Goal: Information Seeking & Learning: Check status

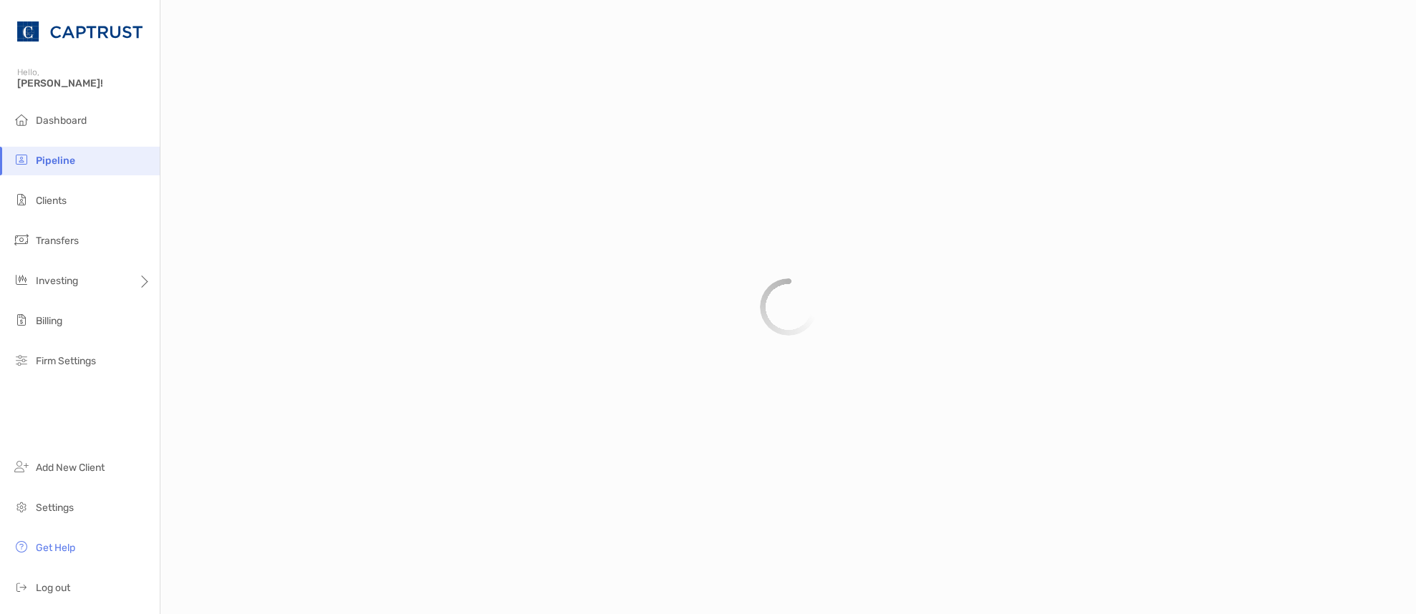
click at [127, 281] on div "Investing" at bounding box center [80, 281] width 160 height 29
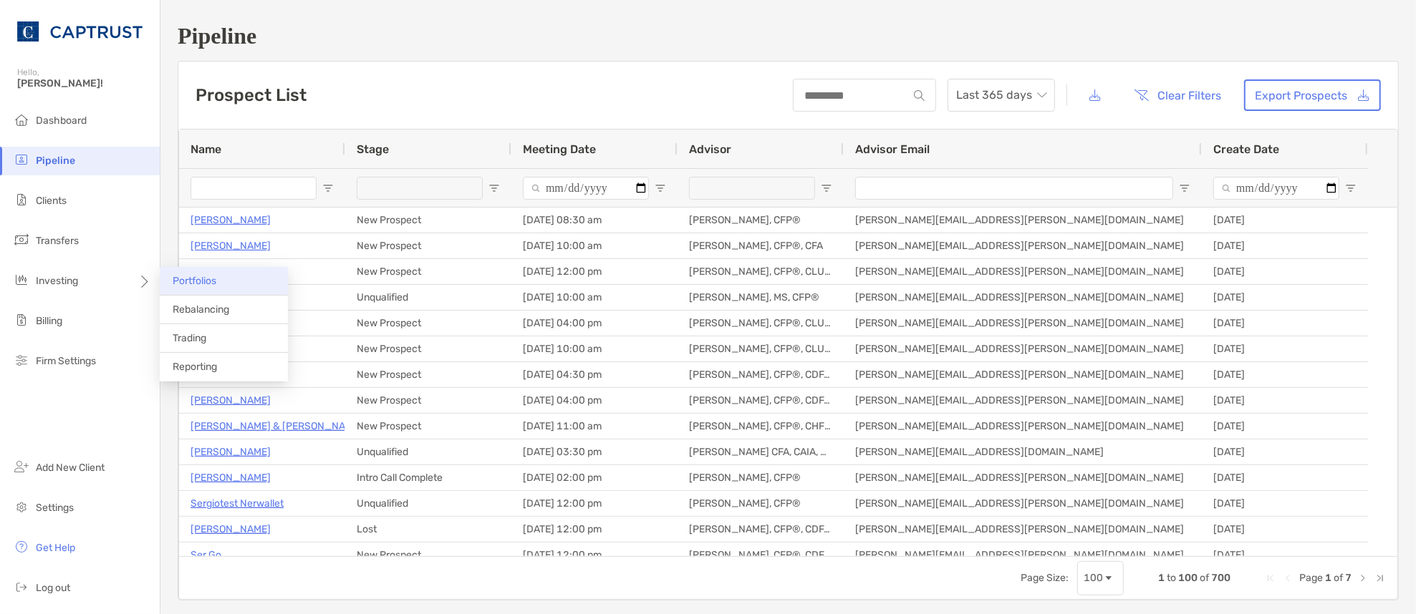
click at [204, 281] on span "Portfolios" at bounding box center [195, 281] width 44 height 12
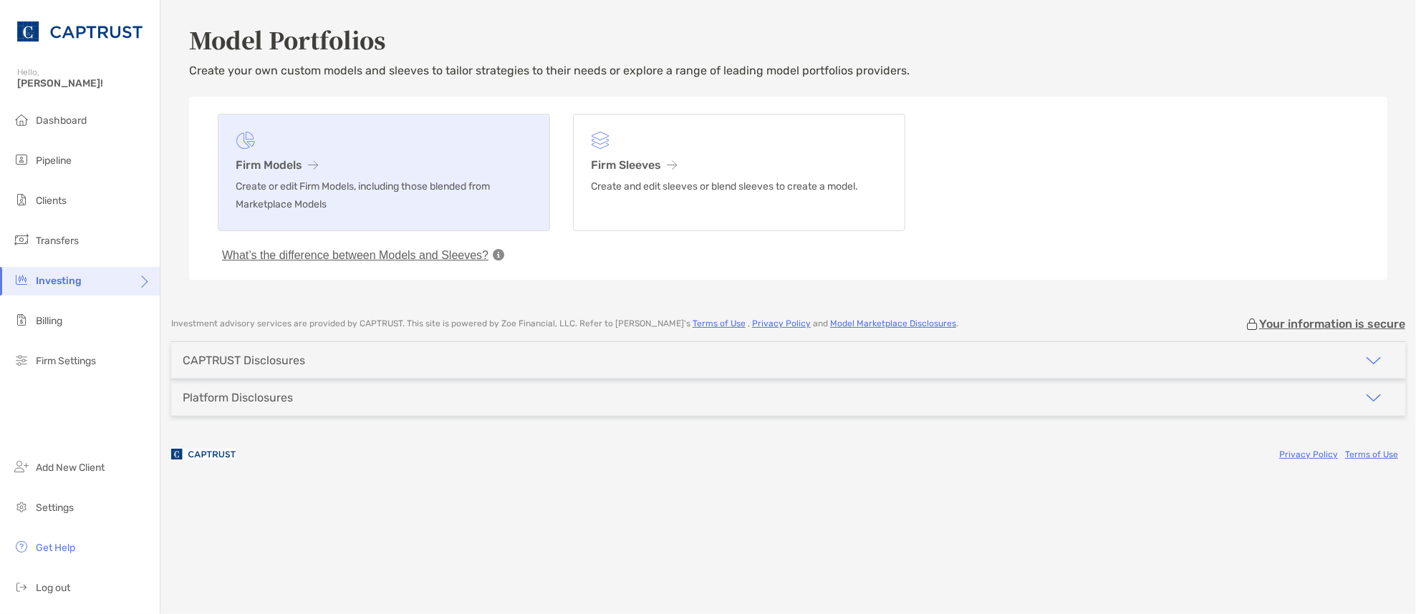
click at [278, 162] on h3 "Firm Models" at bounding box center [384, 165] width 296 height 14
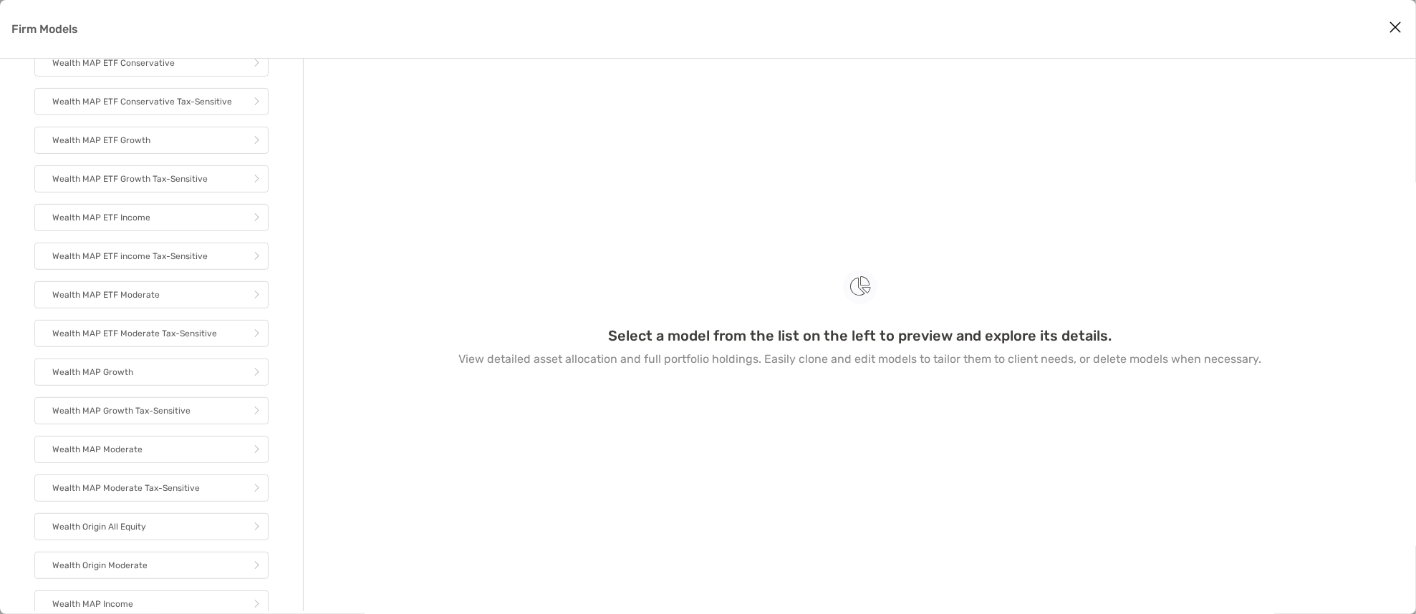
scroll to position [496, 0]
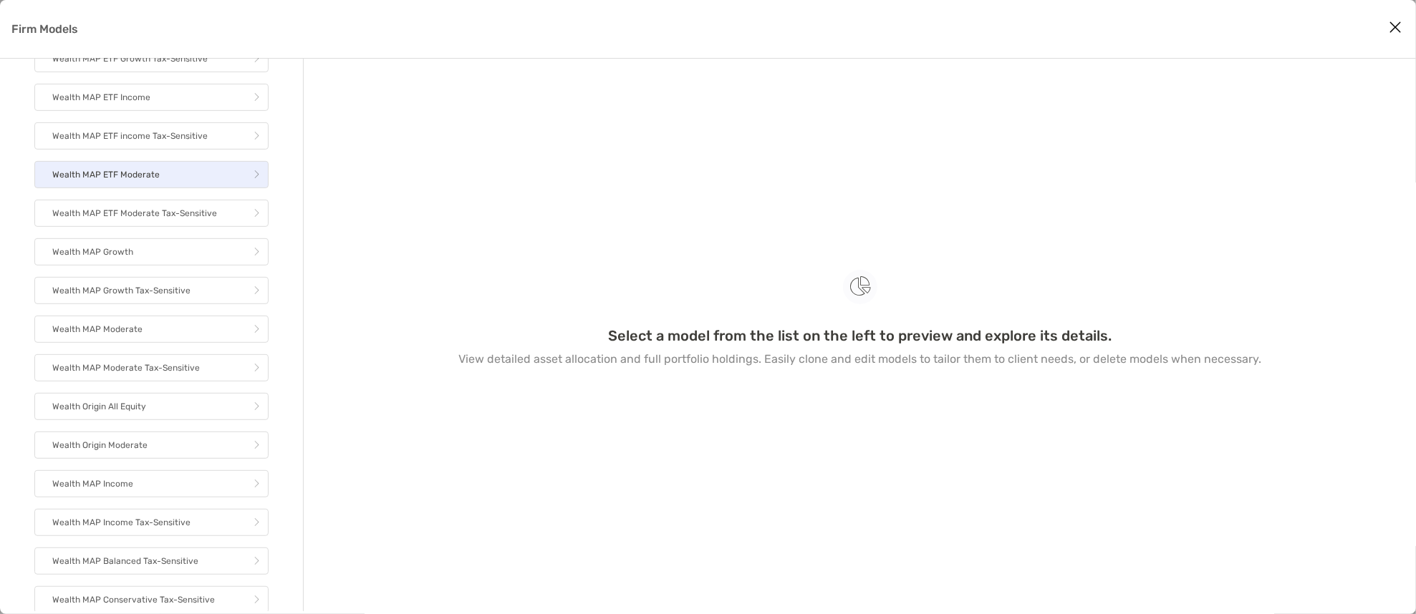
click at [213, 175] on link "Wealth MAP ETF Moderate" at bounding box center [151, 174] width 234 height 27
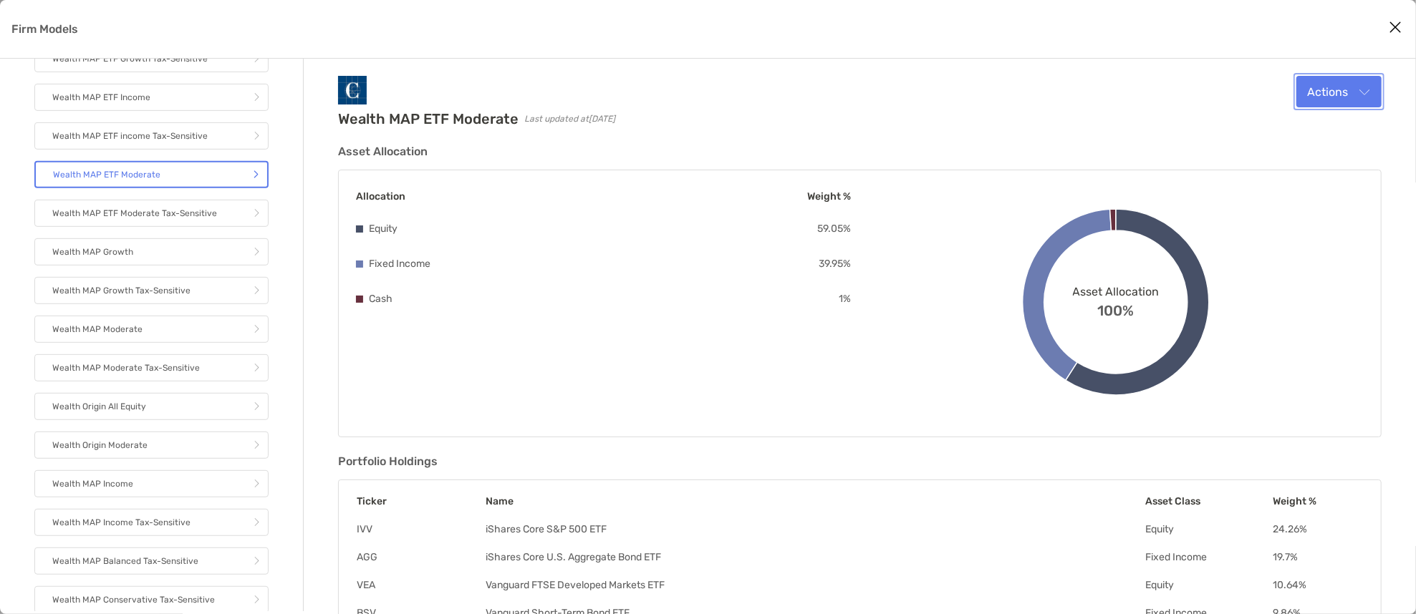
click at [1353, 82] on button "Actions" at bounding box center [1338, 92] width 85 height 32
click at [1172, 64] on div "Wealth MAP ETF Moderate Last updated at 2025-07-07 Actions Edit Clone Delete As…" at bounding box center [860, 479] width 1112 height 841
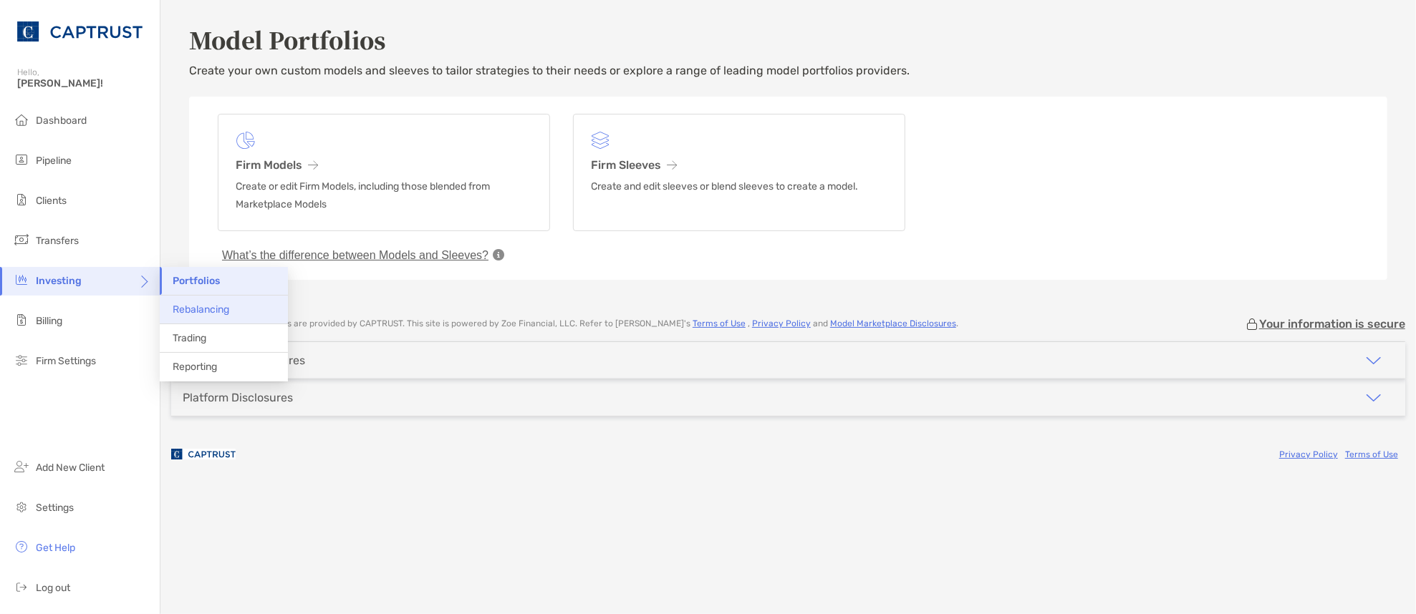
click at [228, 318] on li "Rebalancing" at bounding box center [224, 310] width 128 height 29
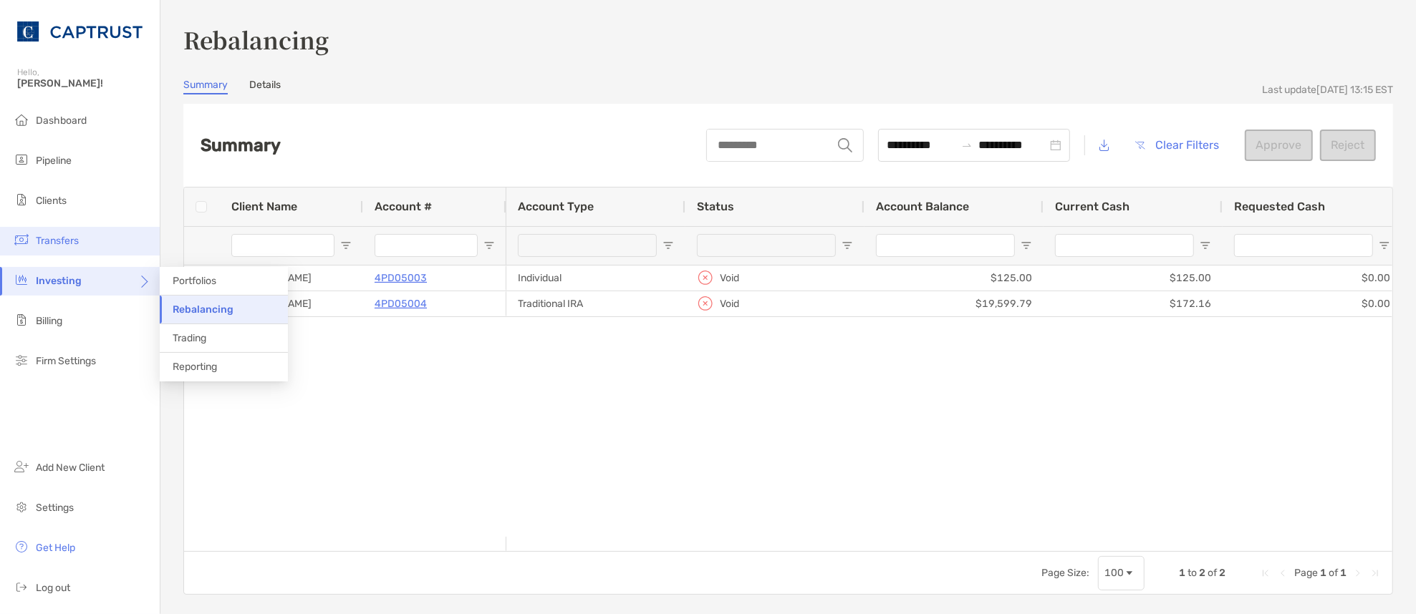
click at [75, 241] on span "Transfers" at bounding box center [57, 241] width 43 height 12
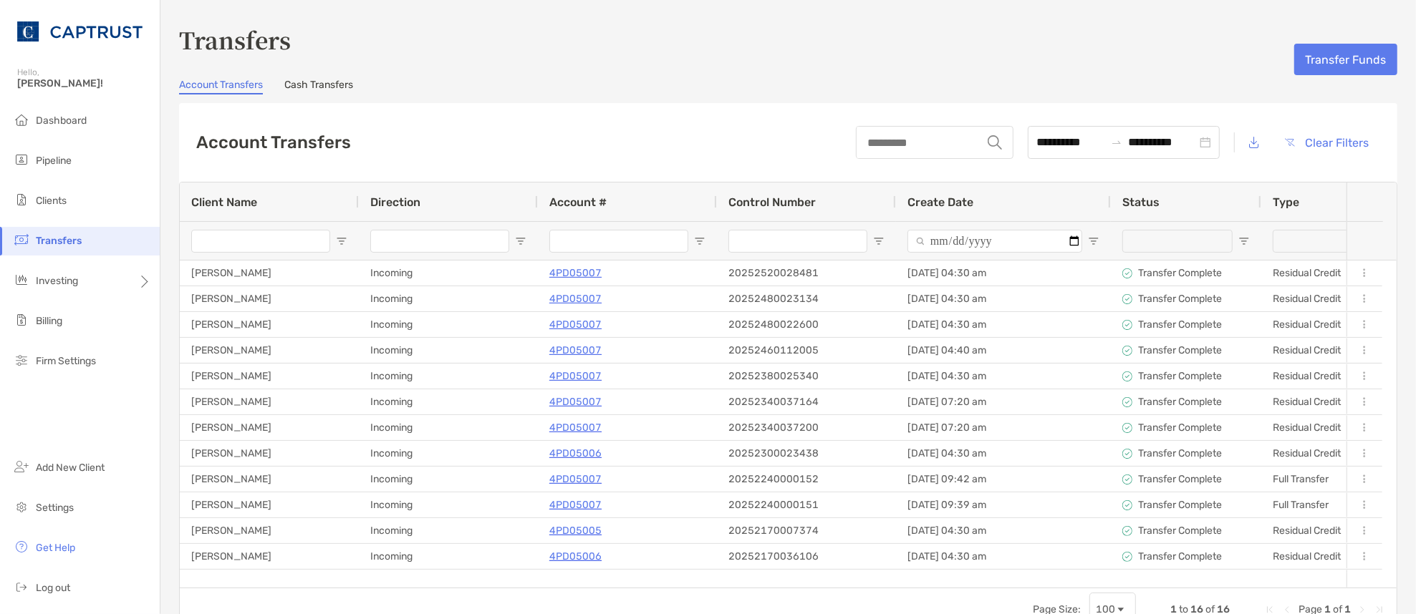
drag, startPoint x: 868, startPoint y: 38, endPoint x: 920, endPoint y: 74, distance: 63.2
click at [872, 40] on h3 "Transfers" at bounding box center [788, 39] width 1218 height 33
click at [868, 86] on div "Account Transfers Cash Transfers" at bounding box center [788, 87] width 1218 height 16
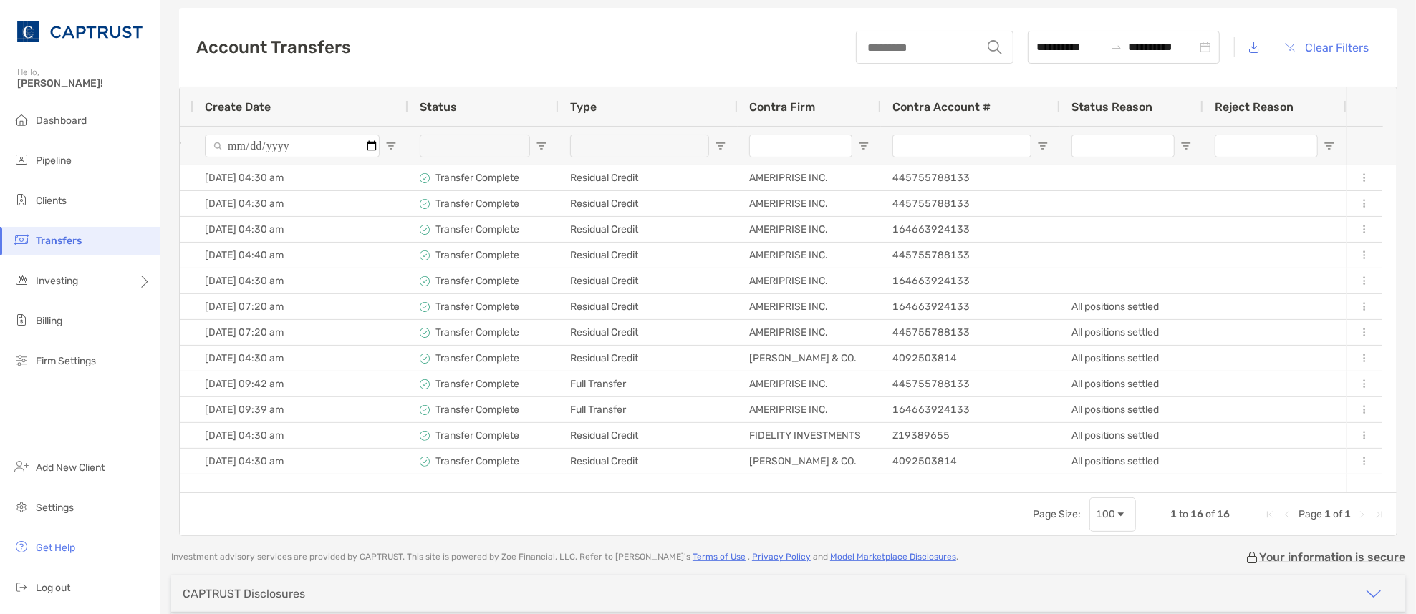
scroll to position [0, 696]
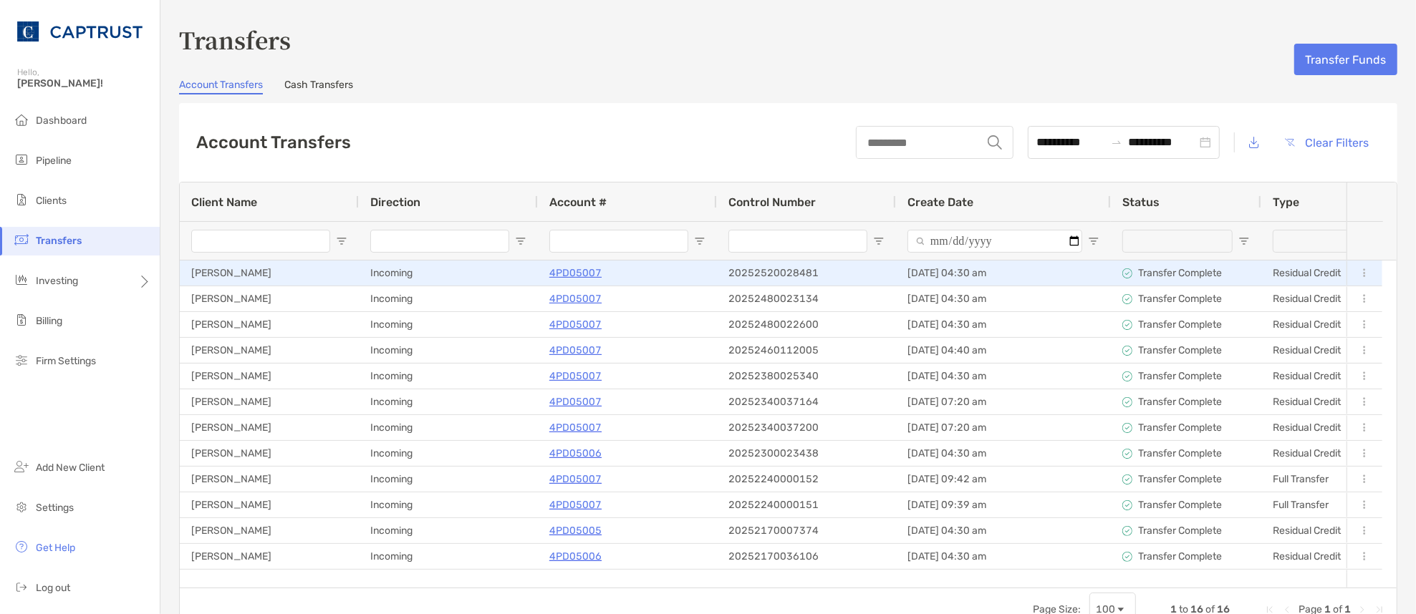
click at [592, 271] on p "4PD05007" at bounding box center [575, 273] width 52 height 18
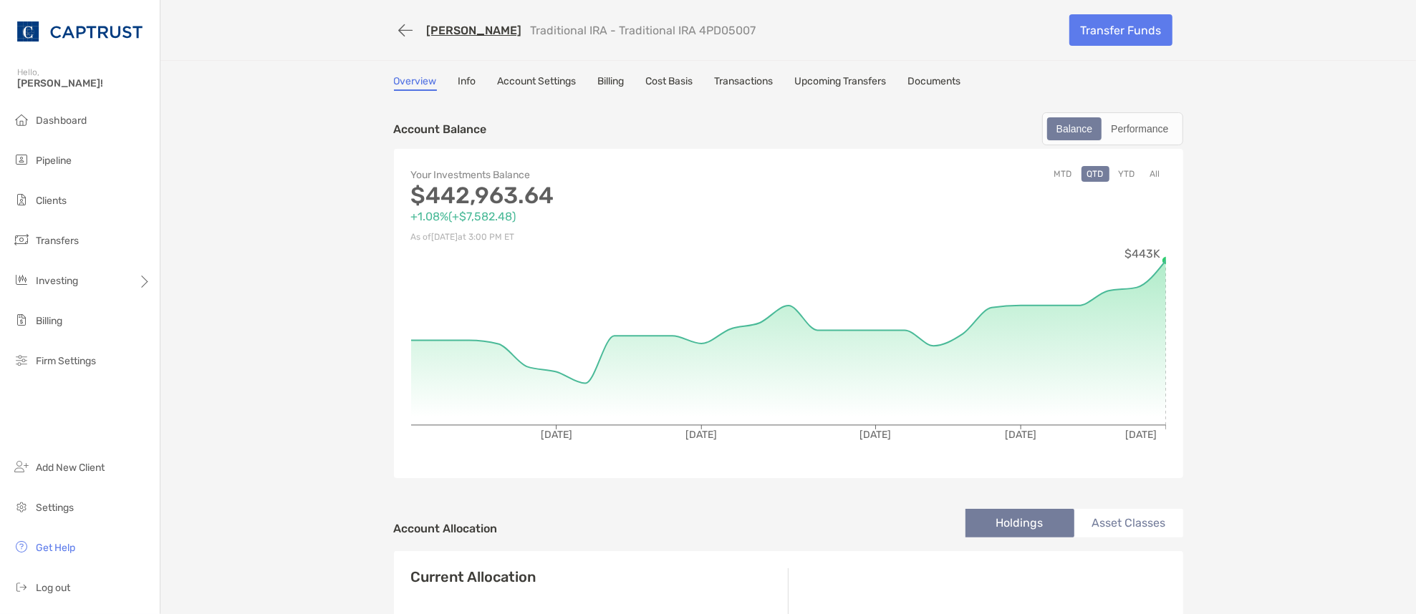
click at [730, 81] on link "Transactions" at bounding box center [744, 83] width 59 height 16
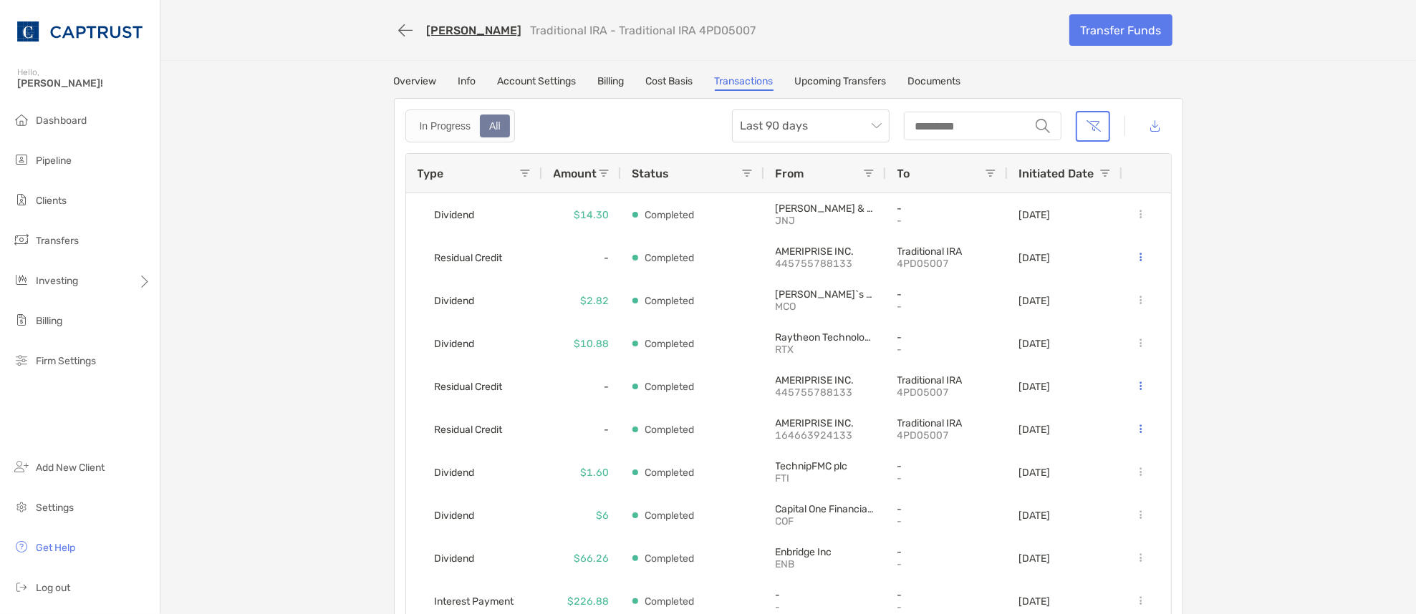
click at [1282, 117] on div "Michael Bartolillo Traditional IRA - Traditional IRA 4PD05007 Transfer Funds Ov…" at bounding box center [787, 318] width 1255 height 636
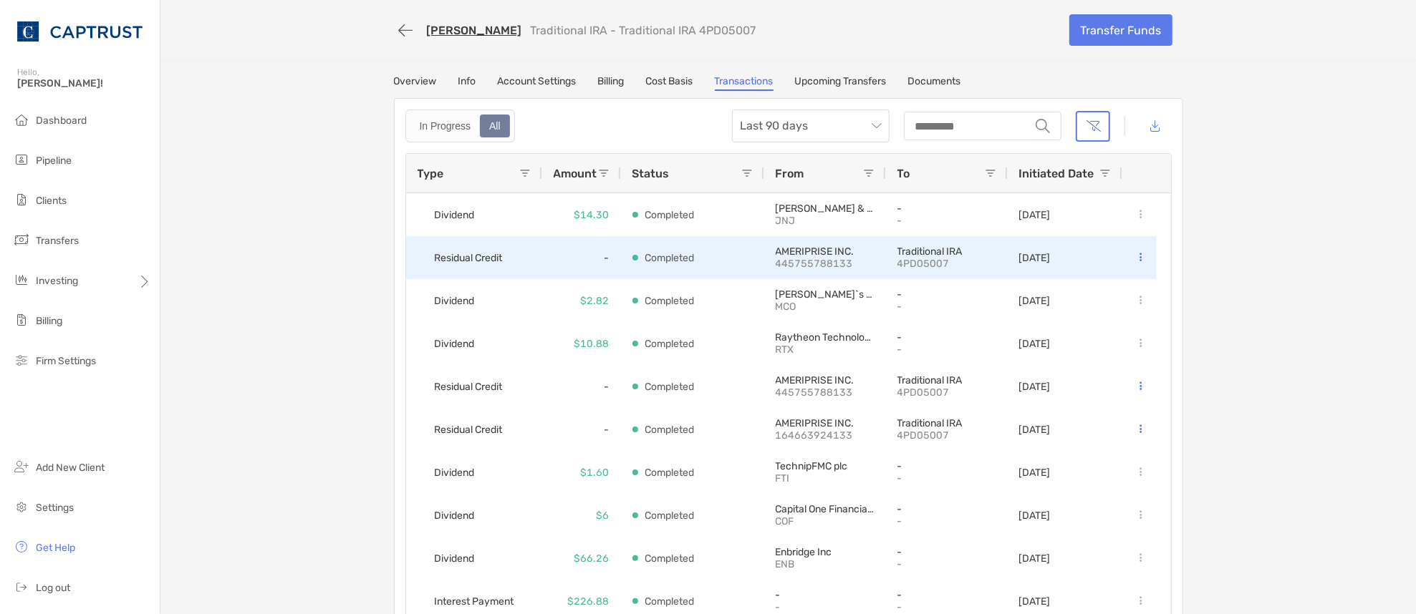
click at [1135, 256] on button at bounding box center [1141, 258] width 14 height 14
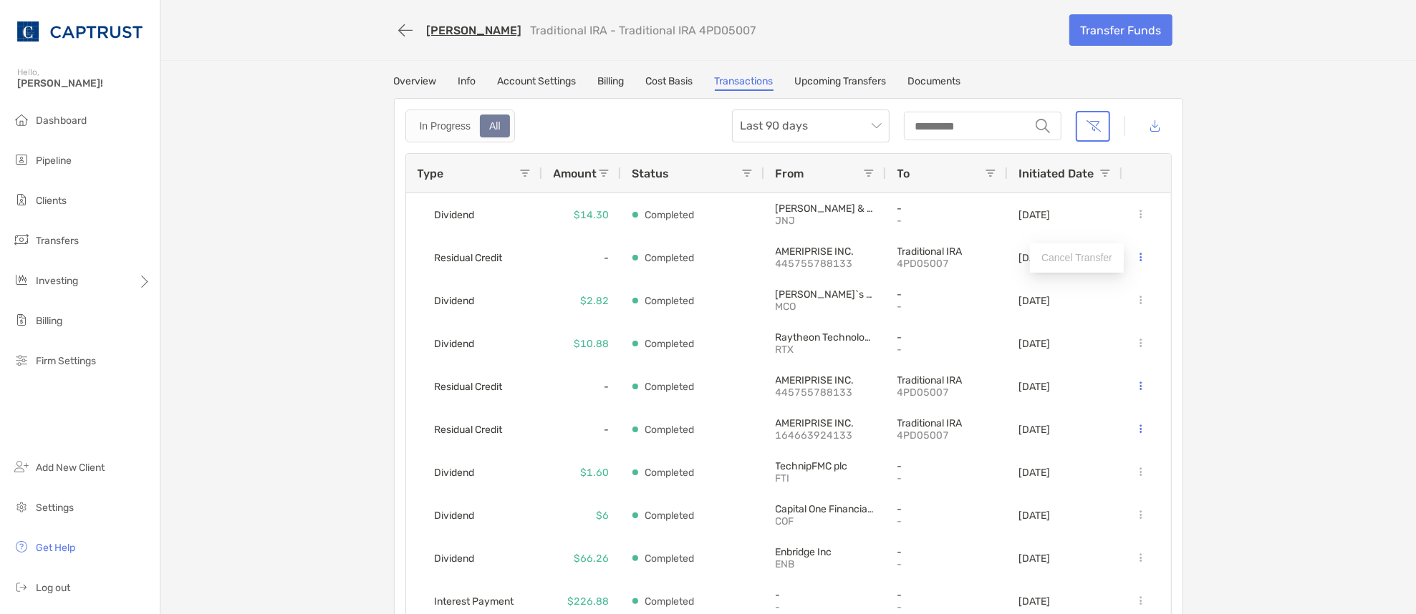
click at [1232, 256] on div "Michael Bartolillo Traditional IRA - Traditional IRA 4PD05007 Transfer Funds Ov…" at bounding box center [787, 318] width 1255 height 636
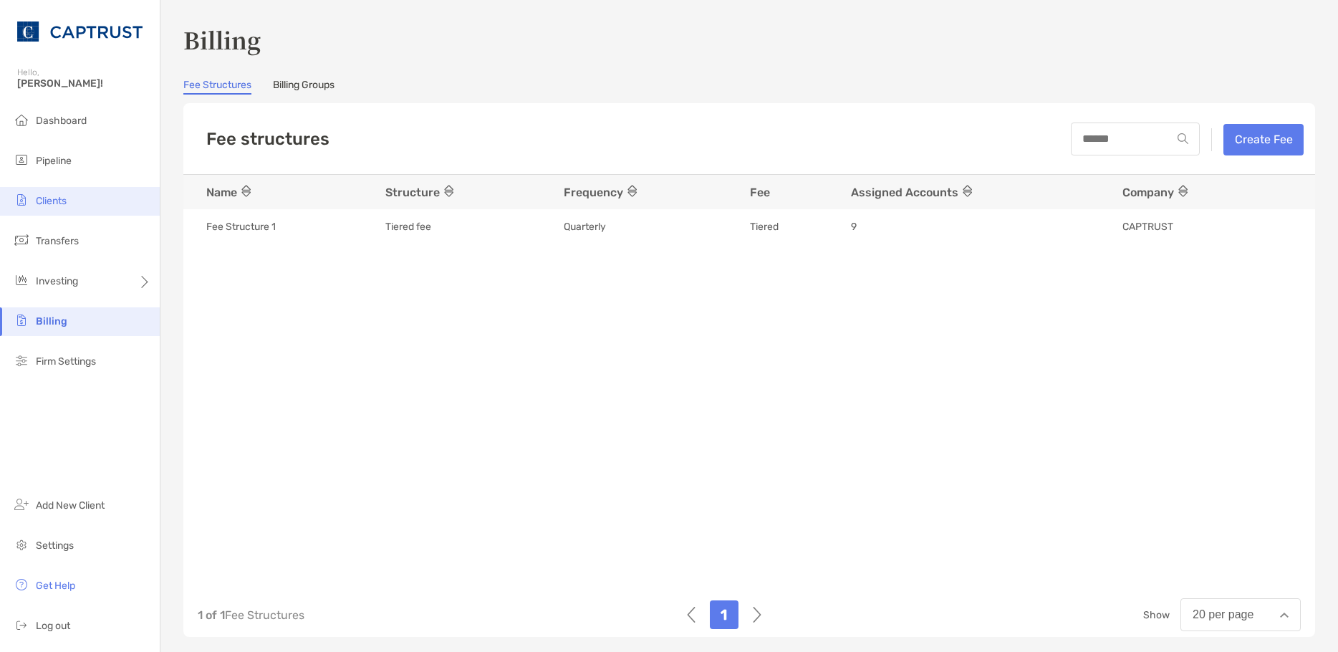
click at [64, 205] on span "Clients" at bounding box center [51, 201] width 31 height 12
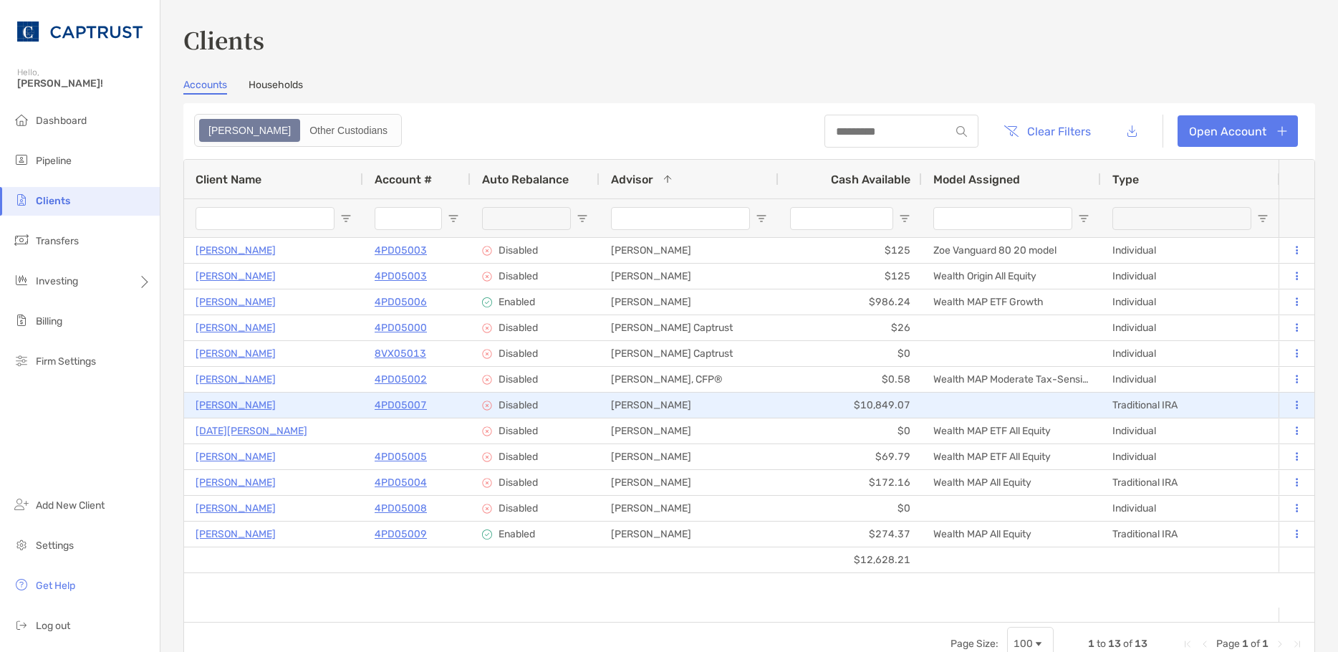
click at [680, 408] on div "[PERSON_NAME]" at bounding box center [688, 404] width 179 height 25
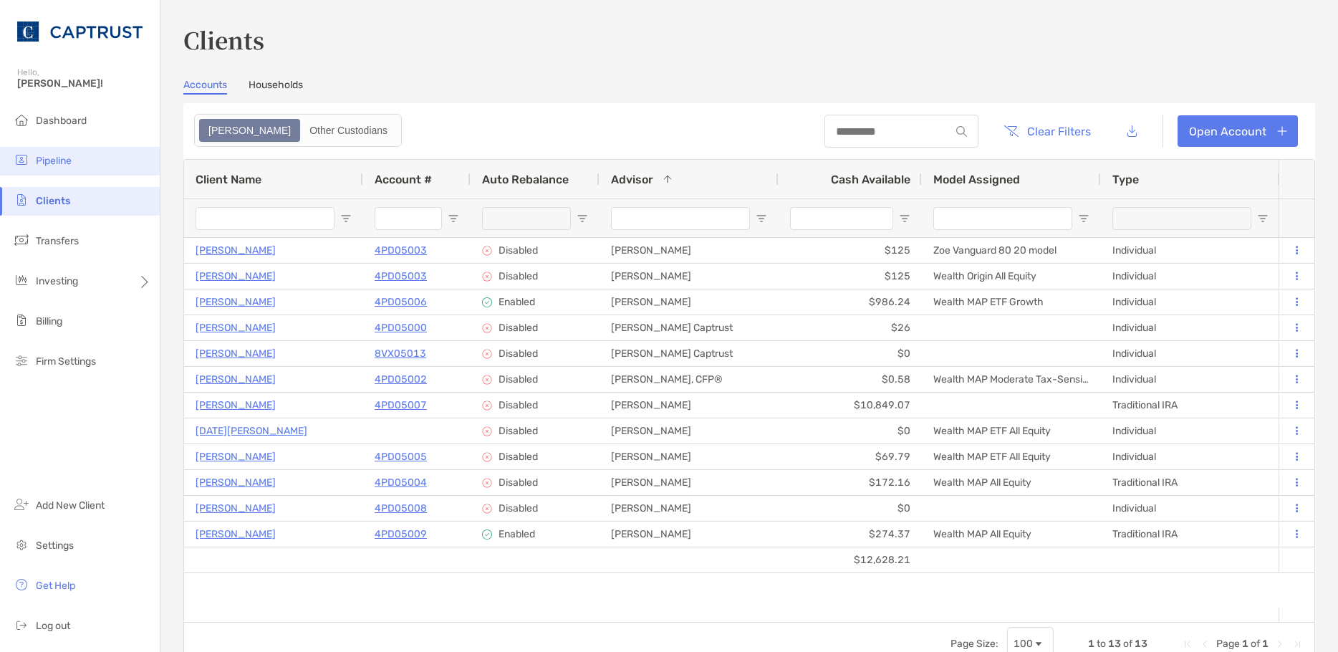
click at [67, 156] on span "Pipeline" at bounding box center [54, 161] width 36 height 12
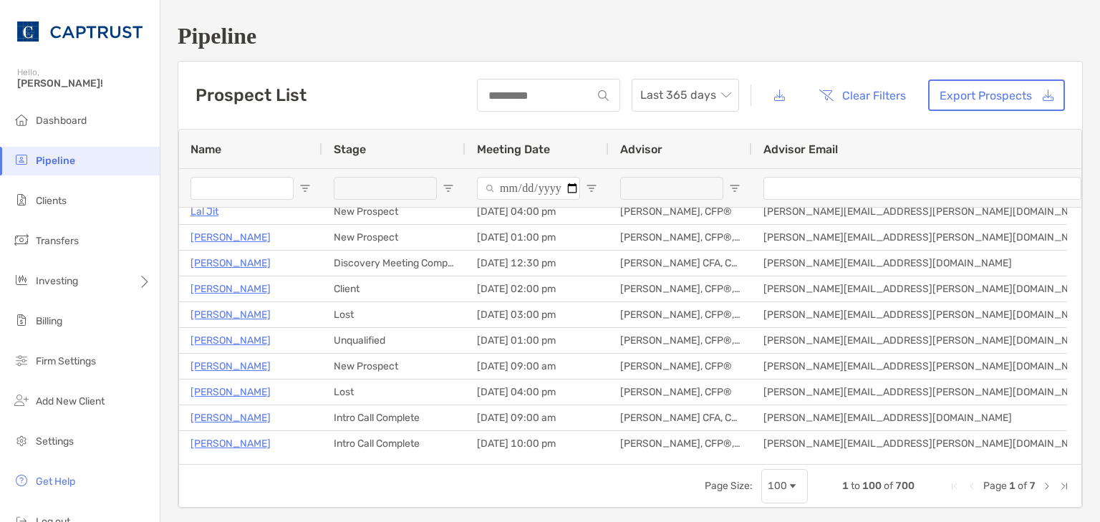
scroll to position [630, 0]
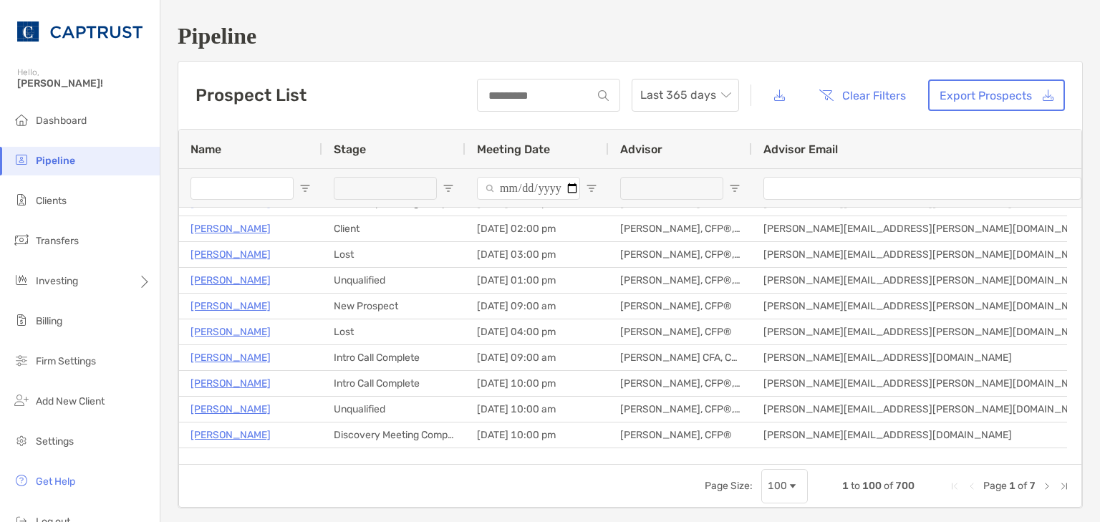
click at [730, 189] on span "Open Filter Menu" at bounding box center [734, 188] width 11 height 11
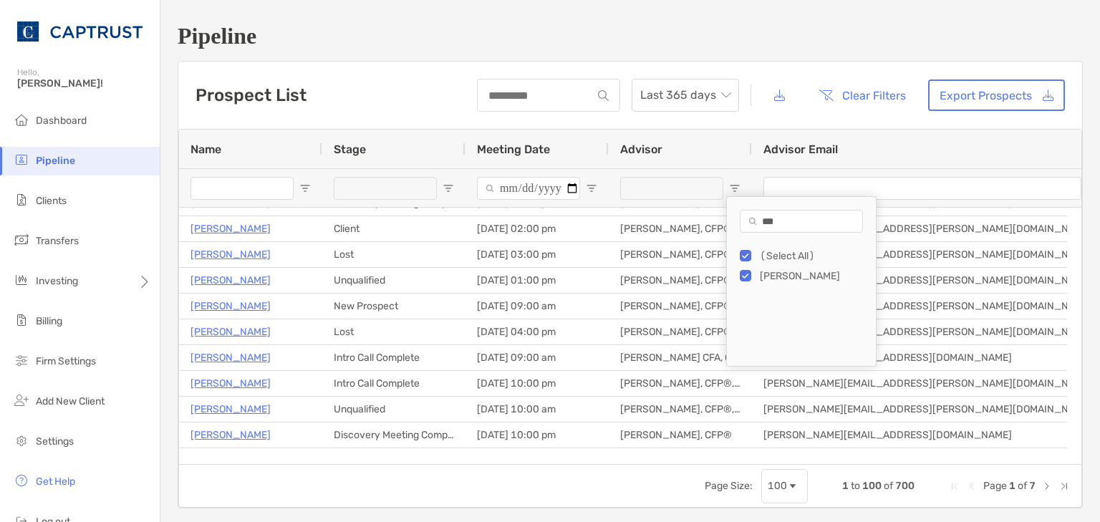
type input "***"
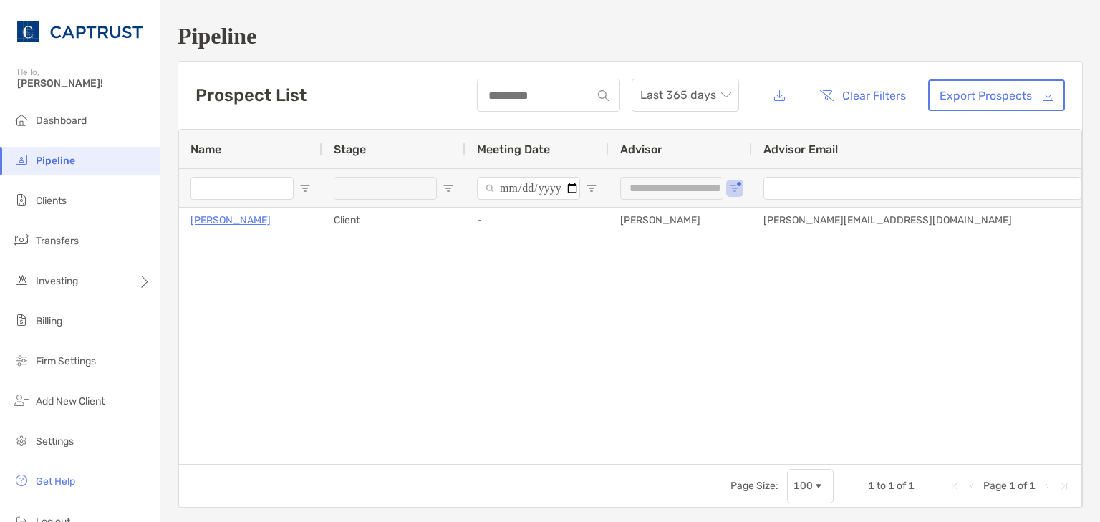
click at [561, 278] on div "Ronald Knight Client - Brendan Nosovitch Brendan.Nosovitch@captrust.com 07/22/2…" at bounding box center [630, 329] width 902 height 242
click at [733, 185] on span "Open Filter Menu" at bounding box center [734, 188] width 11 height 11
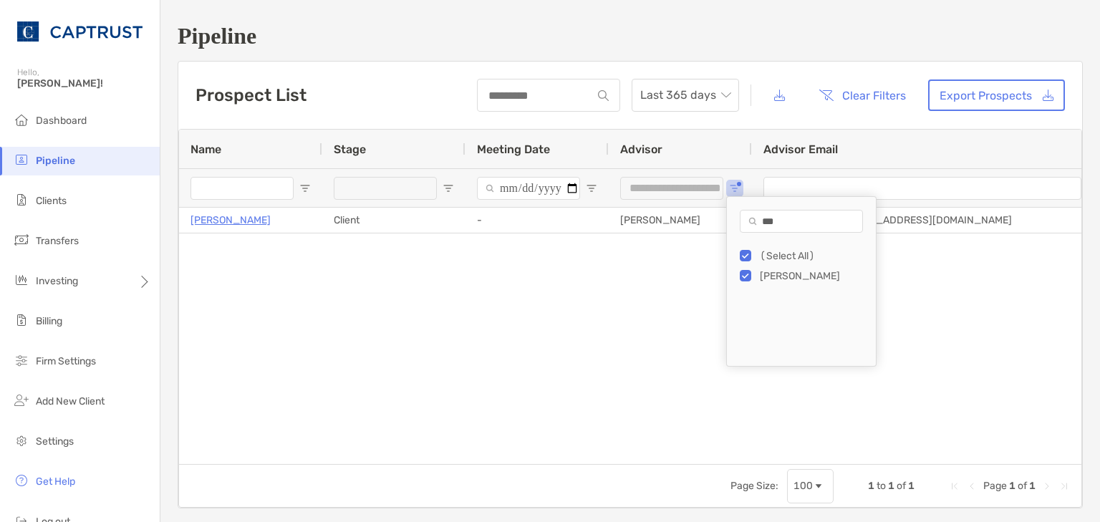
click at [790, 255] on div "(Select All)" at bounding box center [813, 256] width 107 height 12
type input "***"
click at [647, 275] on div at bounding box center [630, 329] width 902 height 242
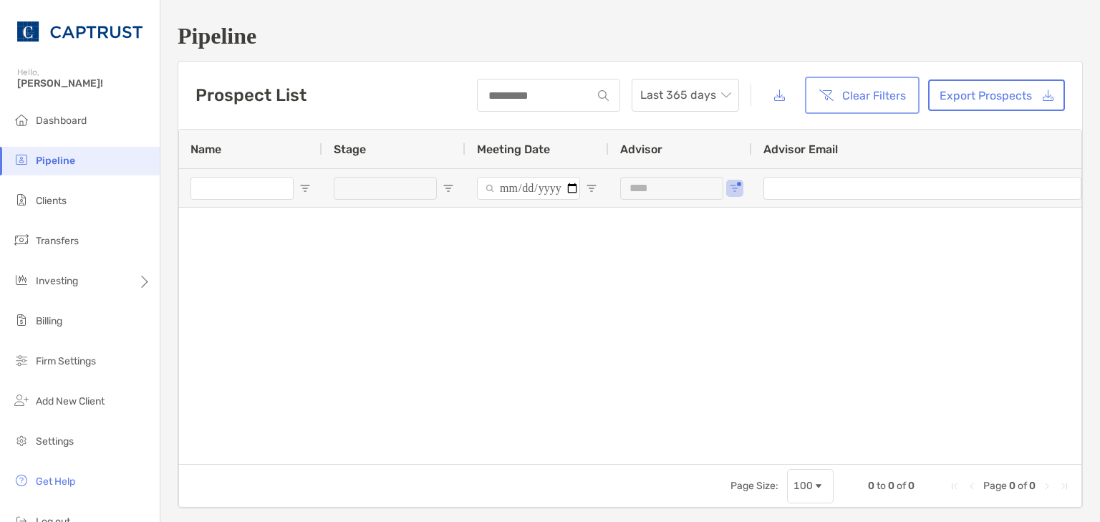
click at [835, 95] on button "Clear Filters" at bounding box center [862, 95] width 109 height 32
